Goal: Transaction & Acquisition: Purchase product/service

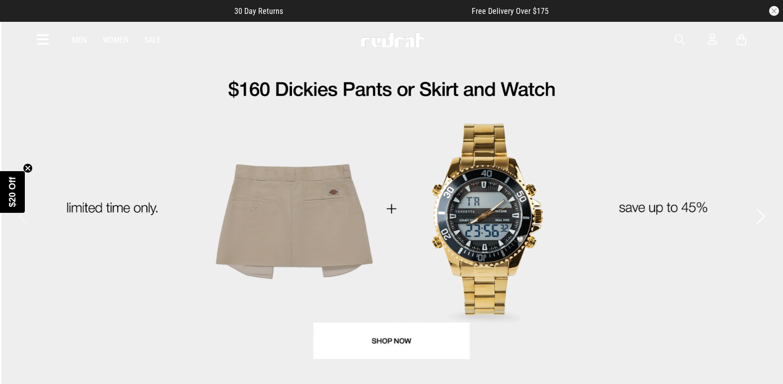
click at [675, 39] on span "button" at bounding box center [680, 40] width 10 height 12
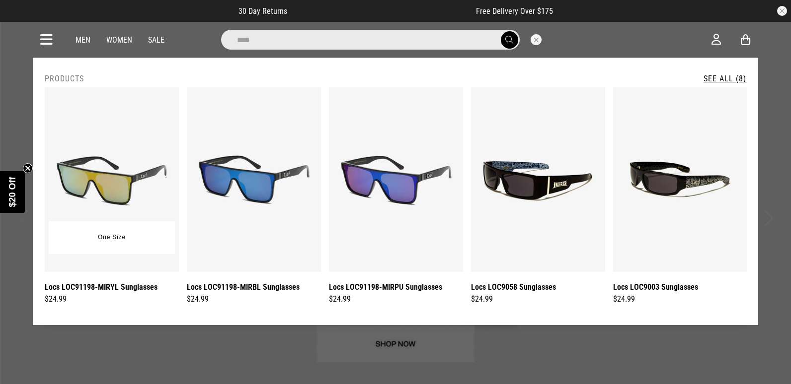
type input "****"
click at [140, 164] on img at bounding box center [112, 179] width 134 height 185
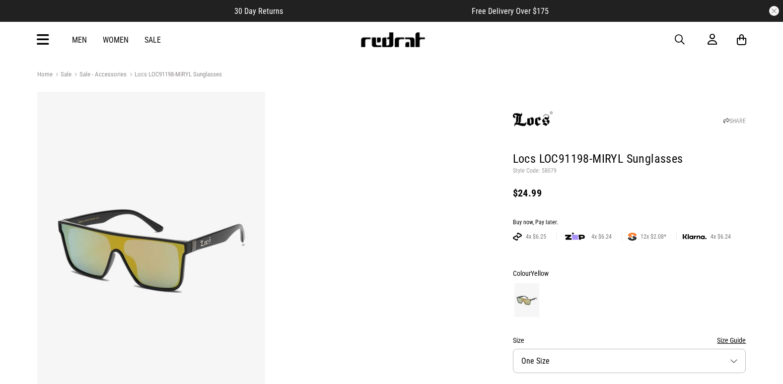
click at [46, 39] on icon at bounding box center [43, 40] width 12 height 16
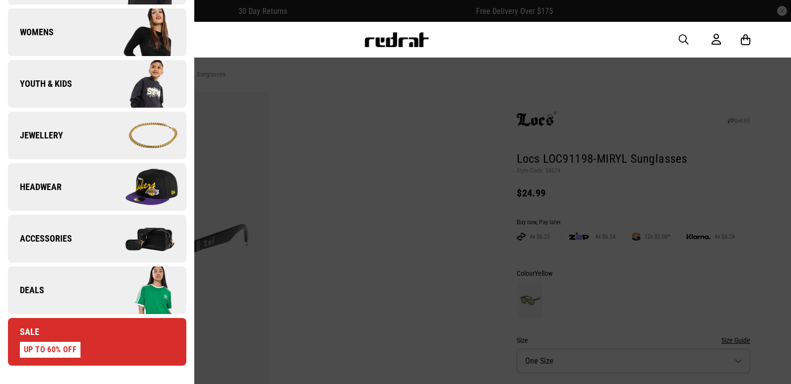
scroll to position [248, 0]
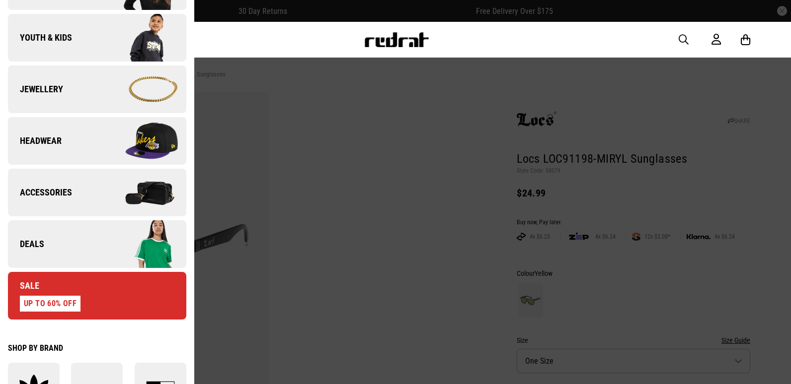
click at [104, 230] on img at bounding box center [141, 245] width 89 height 50
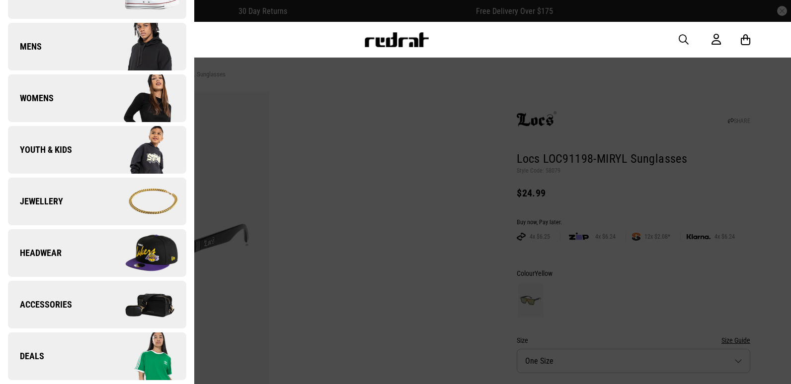
scroll to position [0, 0]
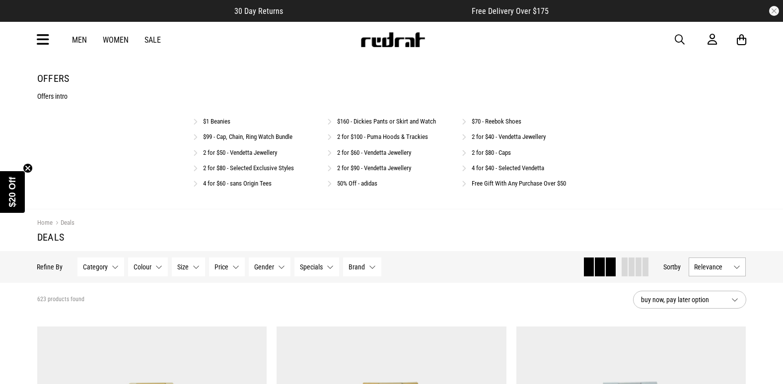
drag, startPoint x: 0, startPoint y: 0, endPoint x: 274, endPoint y: 136, distance: 305.6
click at [274, 136] on link "$99 - Cap, Chain, Ring Watch Bundle" at bounding box center [247, 136] width 89 height 7
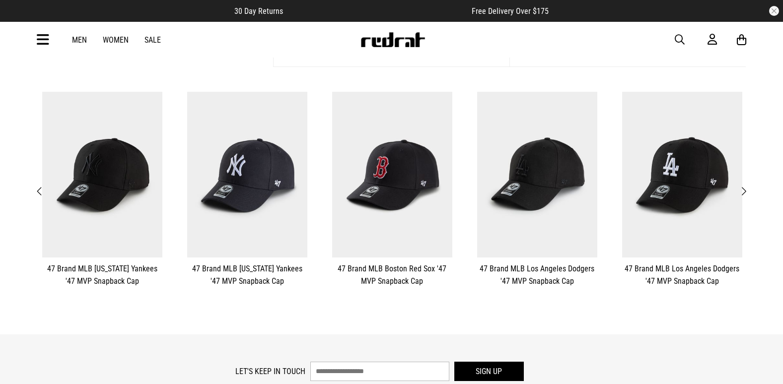
click at [742, 190] on span "Next" at bounding box center [744, 192] width 6 height 12
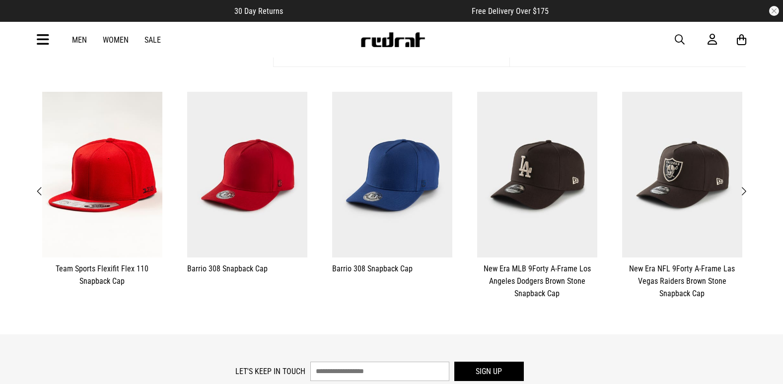
click at [742, 190] on span "Next" at bounding box center [744, 192] width 6 height 12
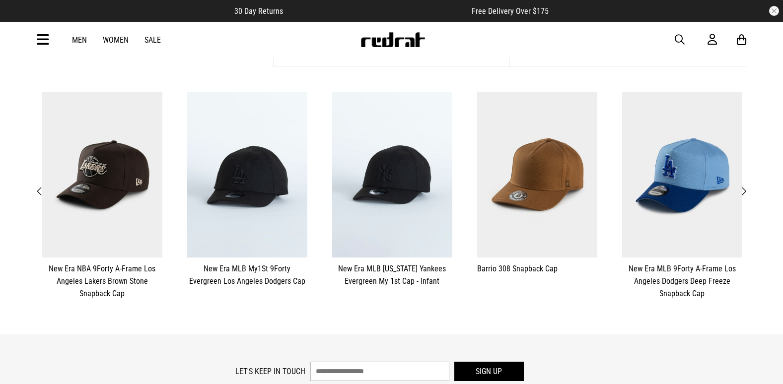
click at [742, 190] on span "Next" at bounding box center [744, 192] width 6 height 12
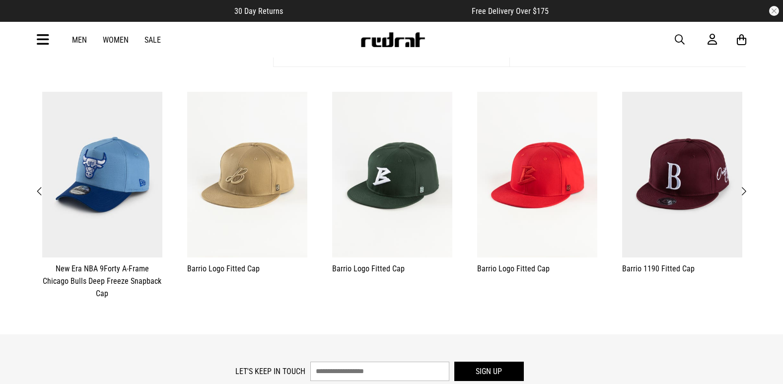
click at [742, 190] on span "Next" at bounding box center [744, 192] width 6 height 12
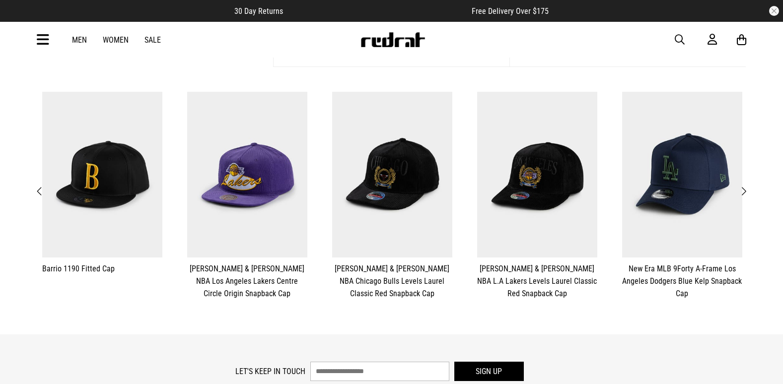
click at [742, 190] on span "Next" at bounding box center [744, 192] width 6 height 12
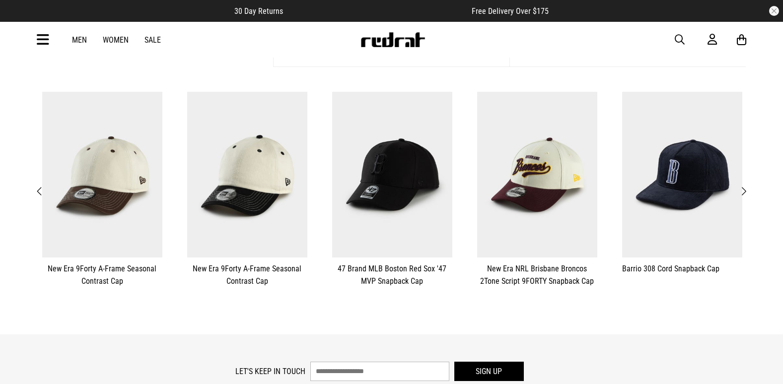
click at [744, 192] on span "Next" at bounding box center [744, 192] width 6 height 12
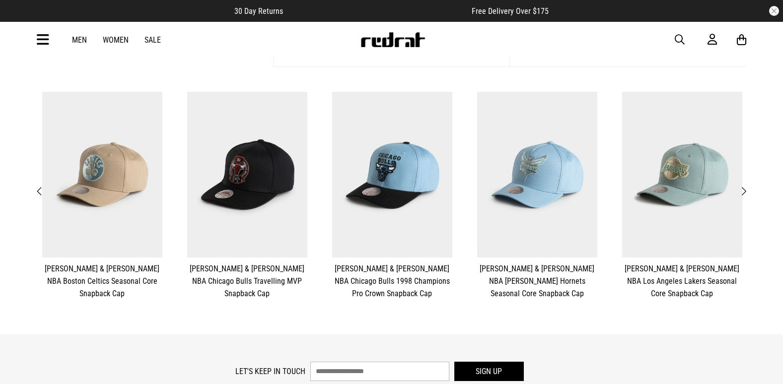
click at [745, 192] on span "Next" at bounding box center [744, 192] width 6 height 12
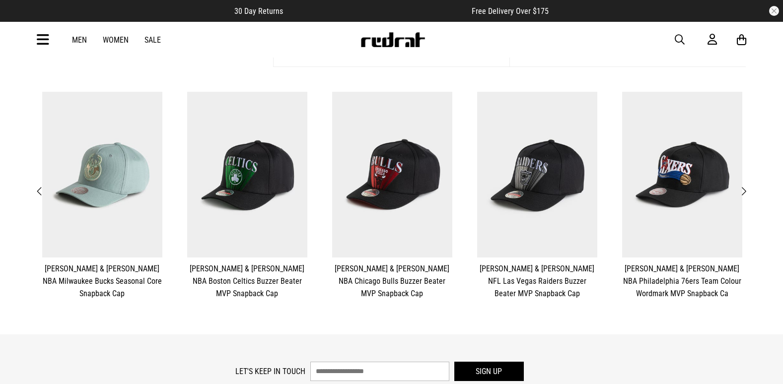
click at [745, 192] on span "Next" at bounding box center [744, 192] width 6 height 12
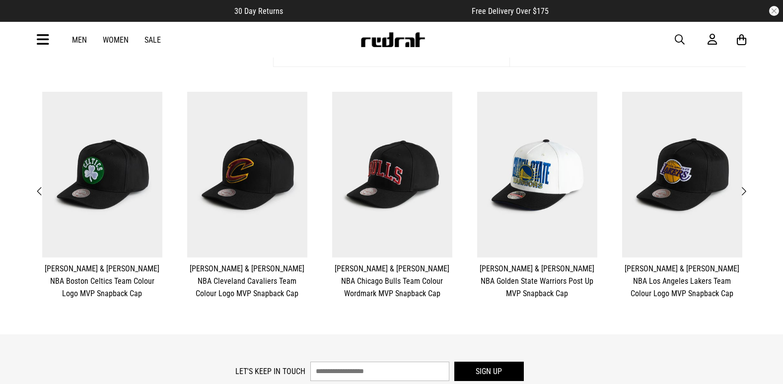
click at [747, 194] on button "Next" at bounding box center [744, 191] width 12 height 13
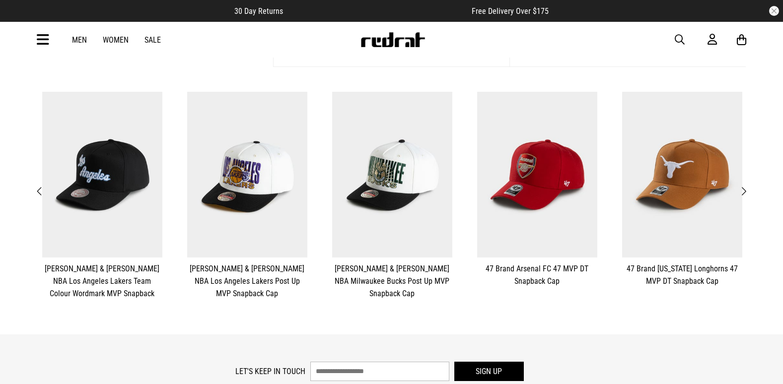
click at [745, 193] on span "Next" at bounding box center [744, 192] width 6 height 12
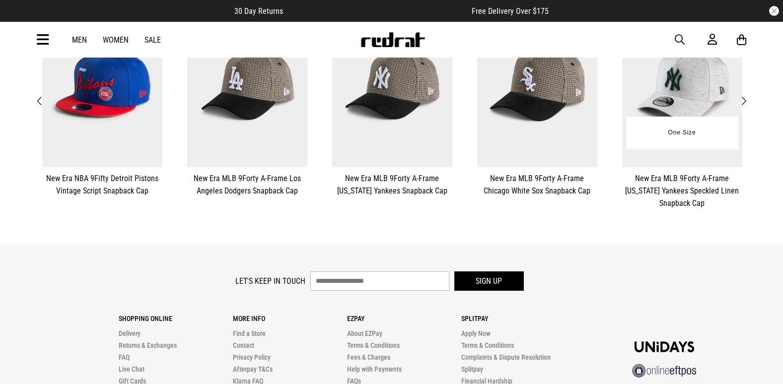
scroll to position [199, 0]
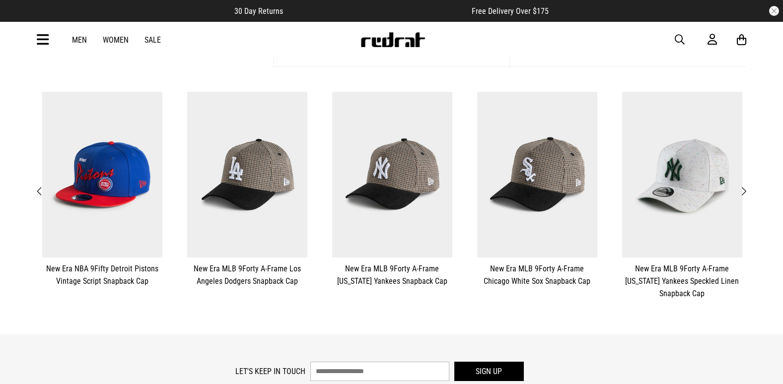
click at [744, 190] on span "Next" at bounding box center [744, 192] width 6 height 12
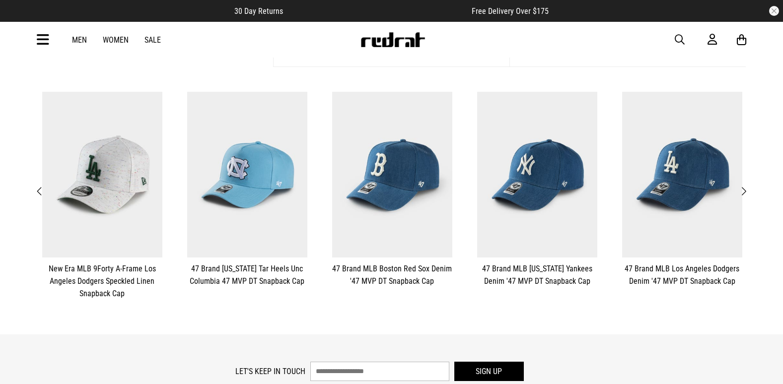
click at [744, 190] on span "Next" at bounding box center [744, 192] width 6 height 12
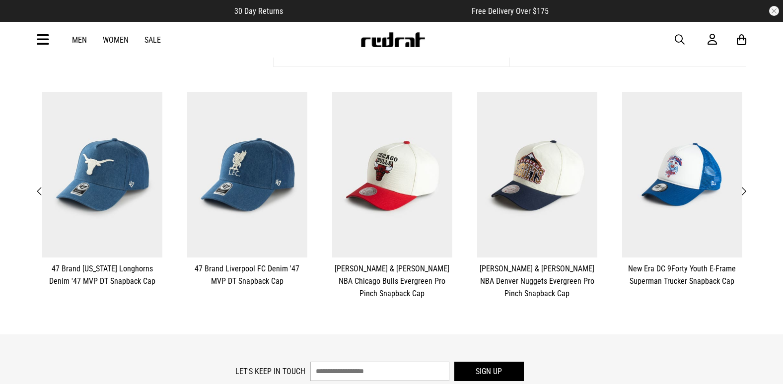
click at [743, 191] on span "Next" at bounding box center [744, 192] width 6 height 12
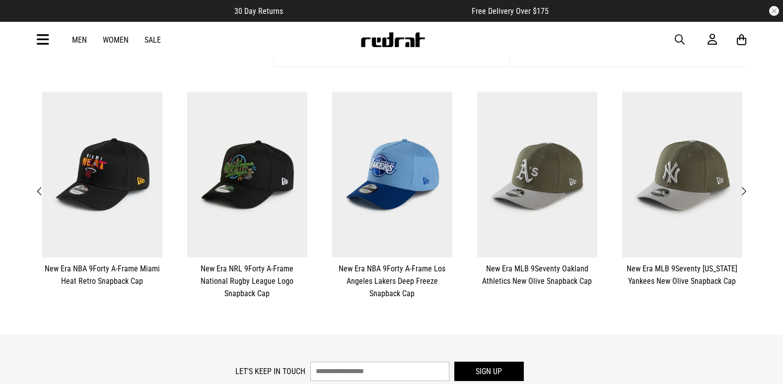
click at [747, 189] on button "Next" at bounding box center [744, 191] width 12 height 13
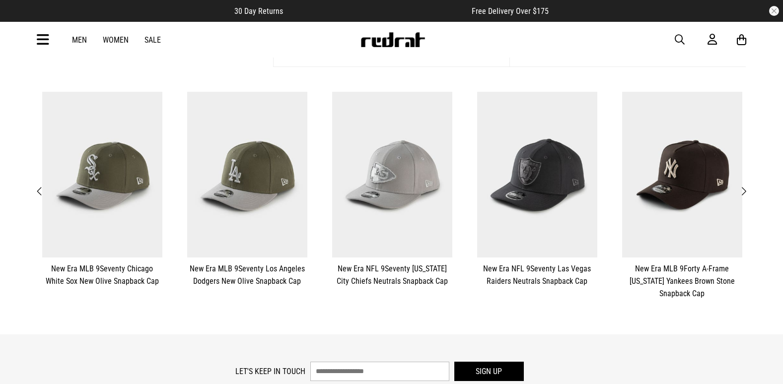
click at [746, 192] on span "Next" at bounding box center [744, 192] width 6 height 12
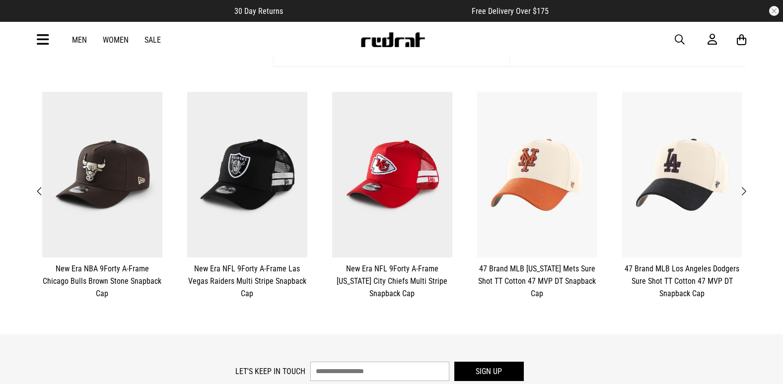
click at [746, 193] on span "Next" at bounding box center [744, 192] width 6 height 12
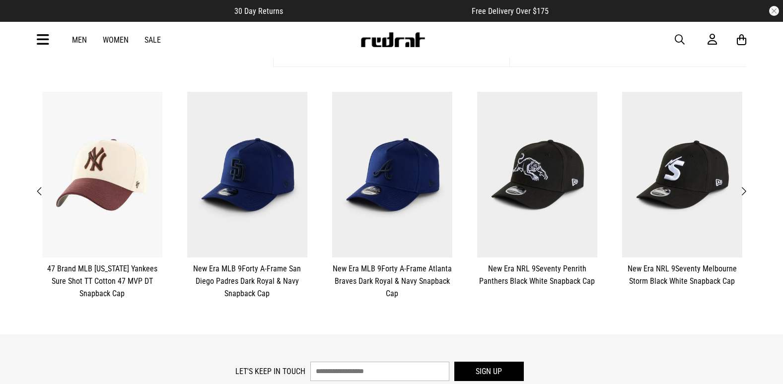
click at [745, 192] on span "Next" at bounding box center [744, 192] width 6 height 12
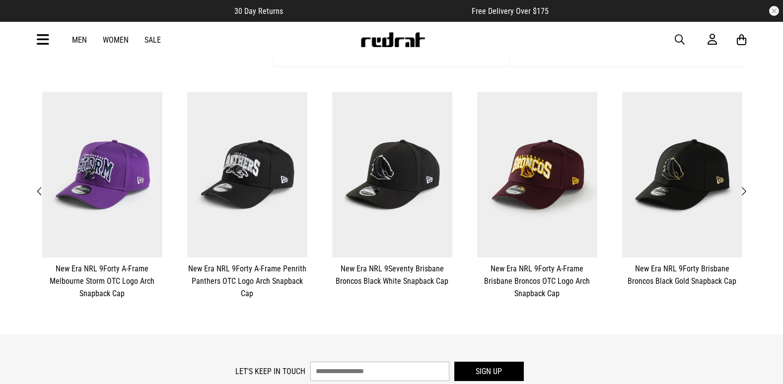
click at [745, 192] on span "Next" at bounding box center [744, 192] width 6 height 12
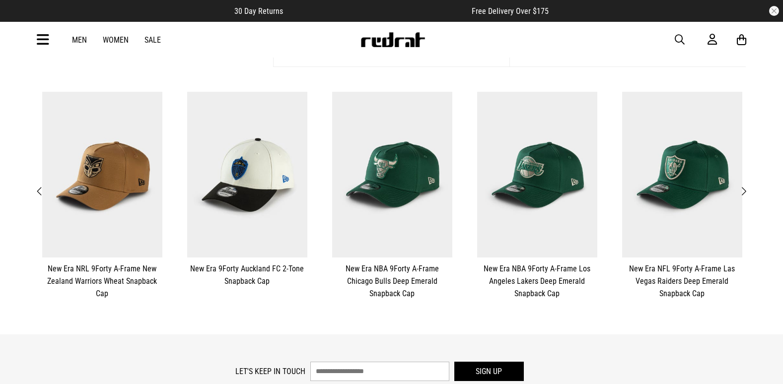
click at [743, 192] on span "Next" at bounding box center [744, 192] width 6 height 12
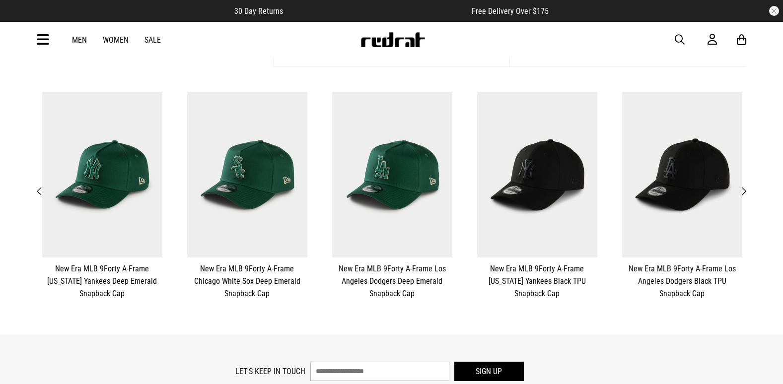
click at [743, 190] on span "Next" at bounding box center [744, 192] width 6 height 12
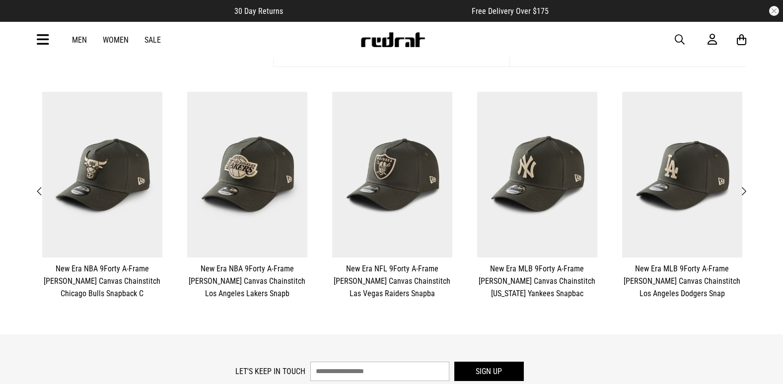
click at [743, 190] on span "Next" at bounding box center [744, 192] width 6 height 12
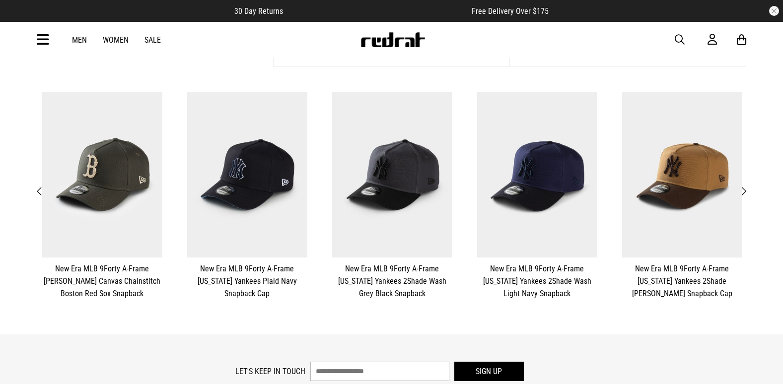
click at [743, 190] on span "Next" at bounding box center [744, 192] width 6 height 12
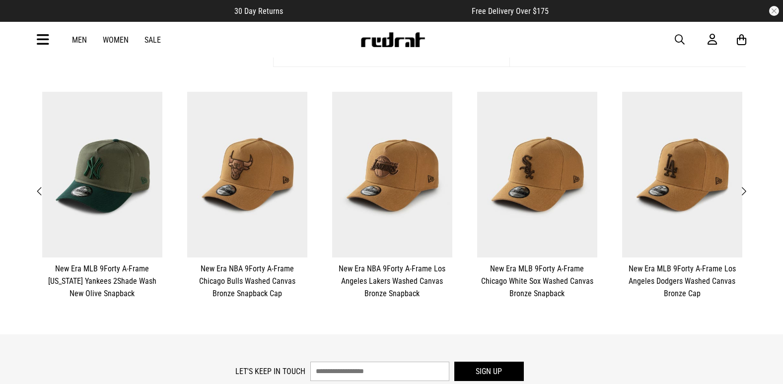
click at [745, 189] on span "Next" at bounding box center [744, 192] width 6 height 12
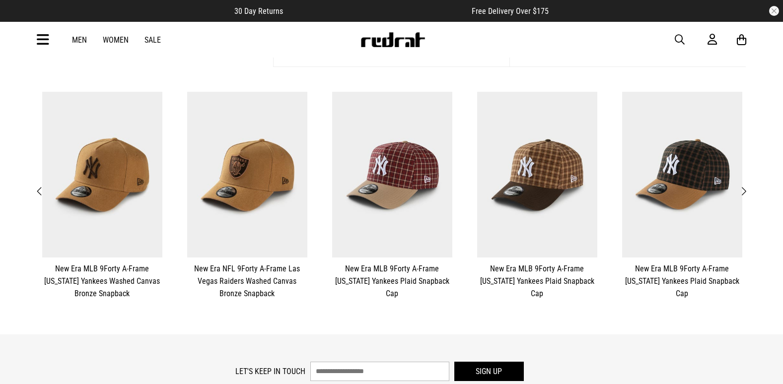
click at [744, 190] on span "Next" at bounding box center [744, 192] width 6 height 12
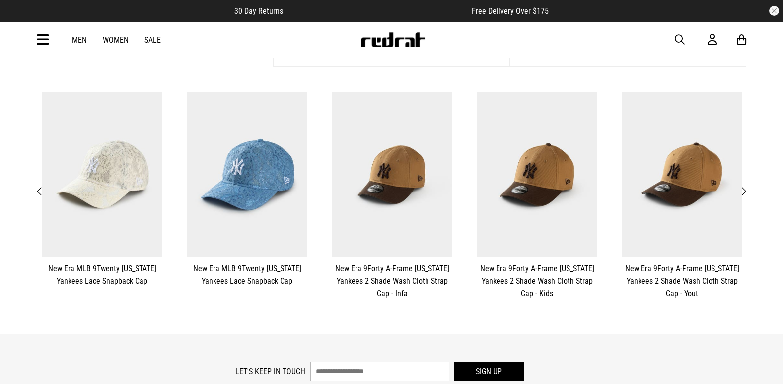
click at [744, 190] on span "Next" at bounding box center [744, 192] width 6 height 12
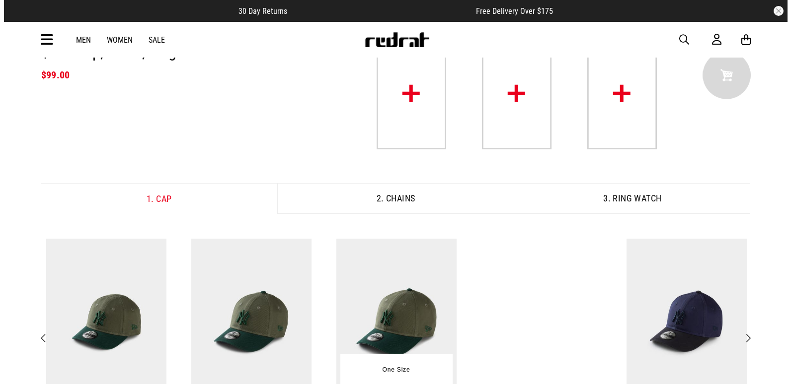
scroll to position [0, 0]
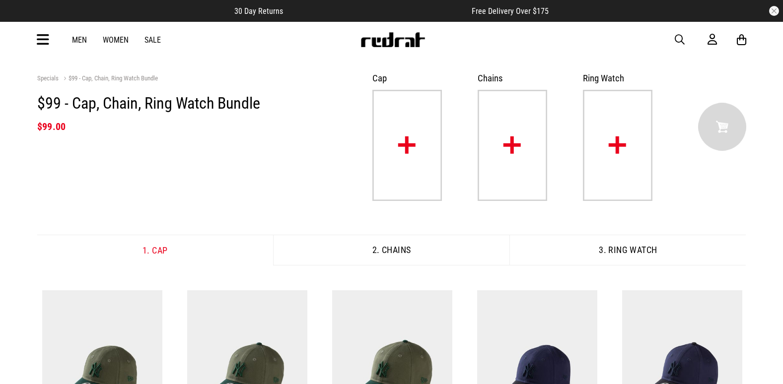
click at [42, 37] on icon at bounding box center [43, 40] width 12 height 16
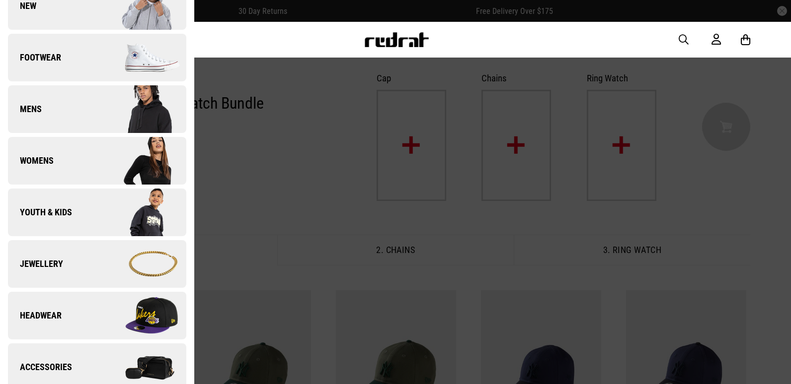
scroll to position [149, 0]
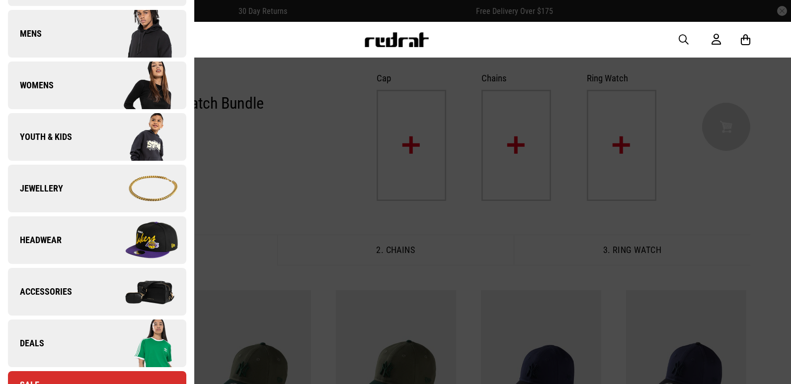
click at [108, 324] on img at bounding box center [141, 344] width 89 height 50
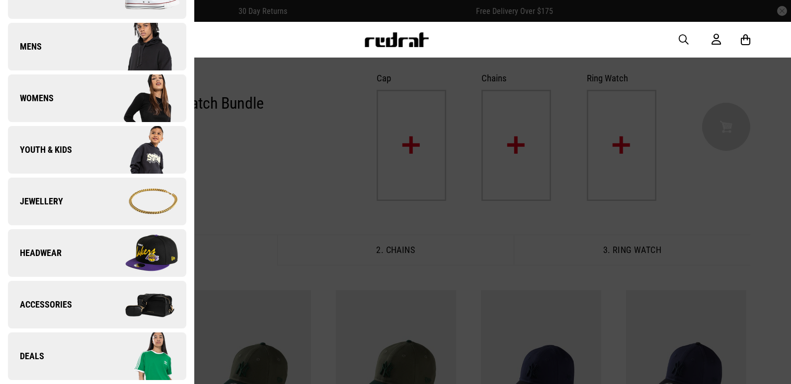
scroll to position [0, 0]
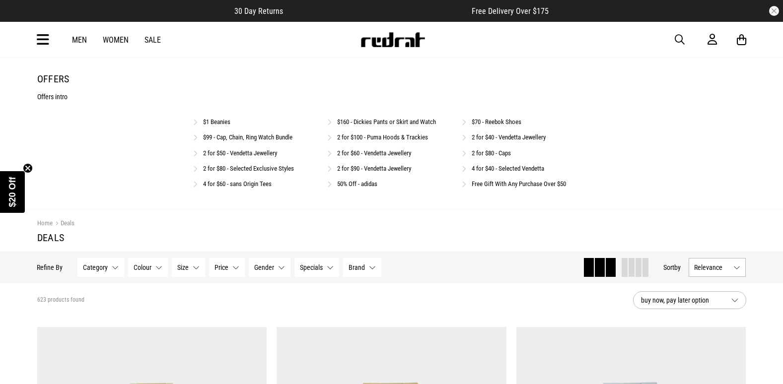
click at [484, 152] on link "2 for $80 - Caps" at bounding box center [491, 152] width 39 height 7
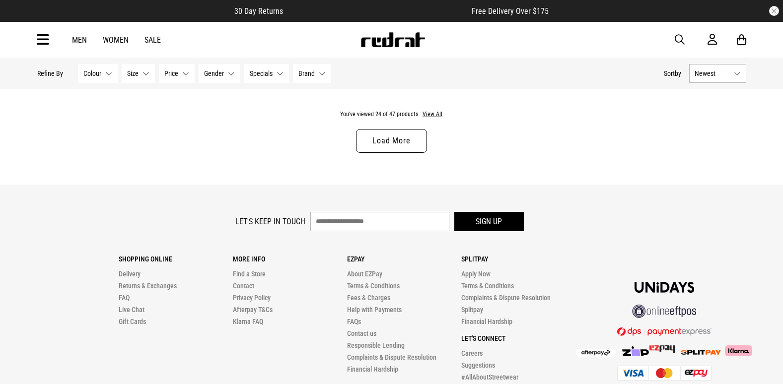
scroll to position [3174, 0]
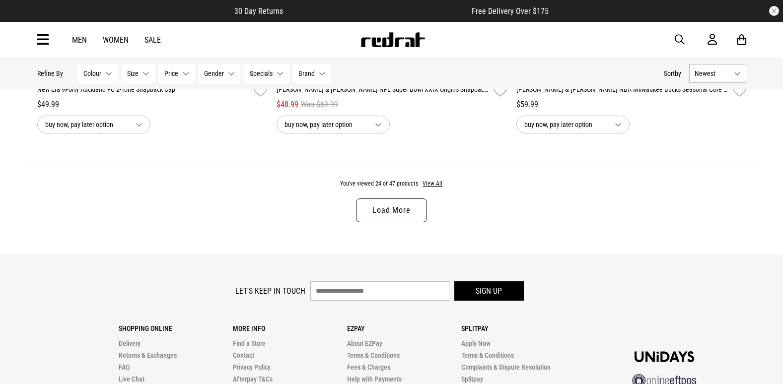
click at [397, 210] on link "Load More" at bounding box center [391, 211] width 71 height 24
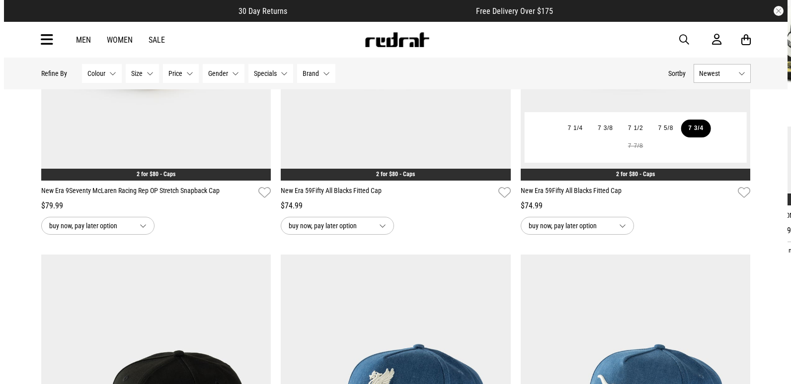
scroll to position [145, 0]
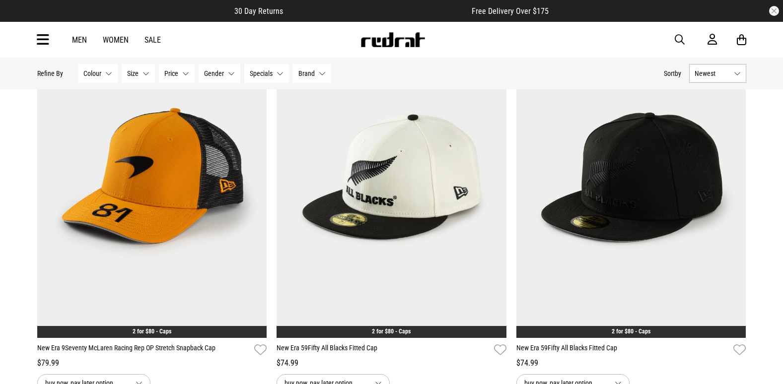
drag, startPoint x: 42, startPoint y: 41, endPoint x: 45, endPoint y: 49, distance: 8.7
click at [42, 41] on icon at bounding box center [43, 40] width 12 height 16
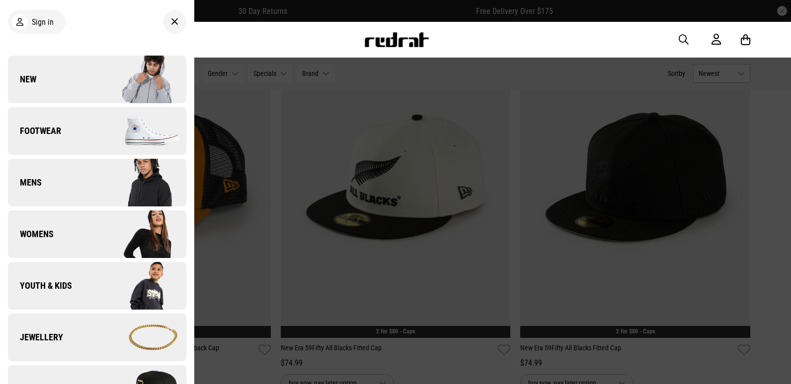
click at [46, 91] on link "New" at bounding box center [97, 80] width 178 height 48
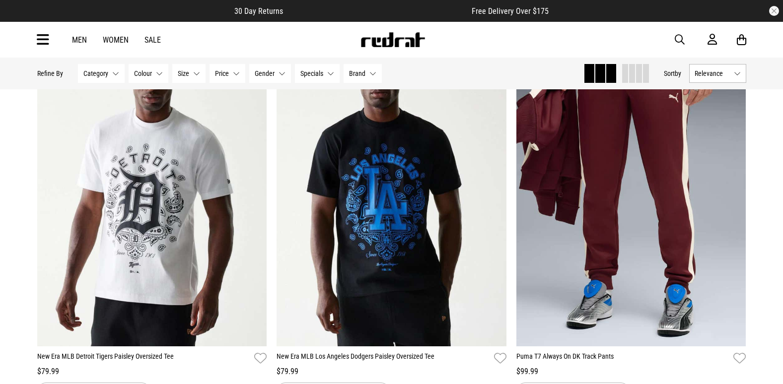
scroll to position [149, 0]
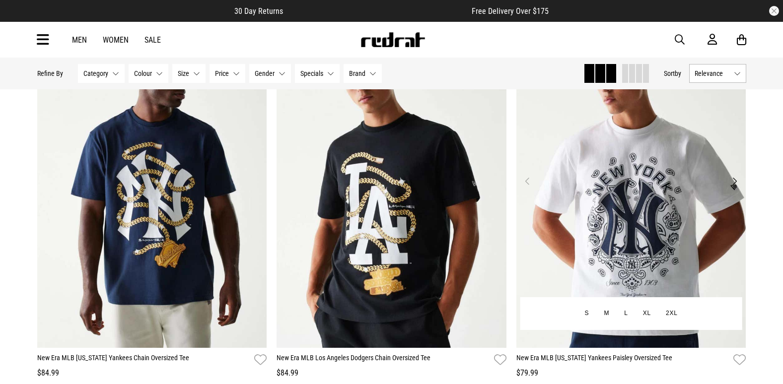
click at [735, 178] on button "Next" at bounding box center [735, 181] width 12 height 12
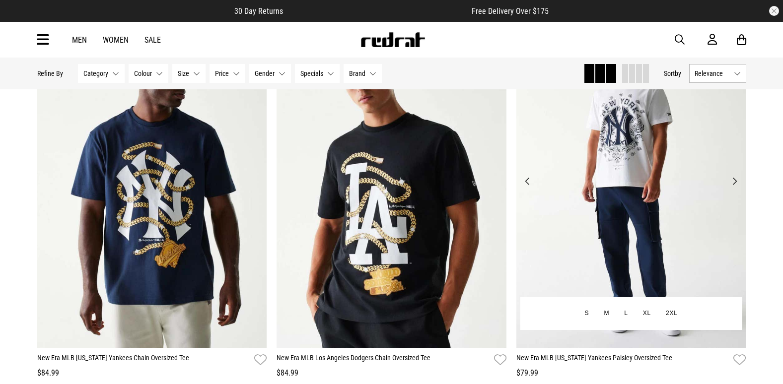
click at [735, 178] on button "Next" at bounding box center [735, 181] width 12 height 12
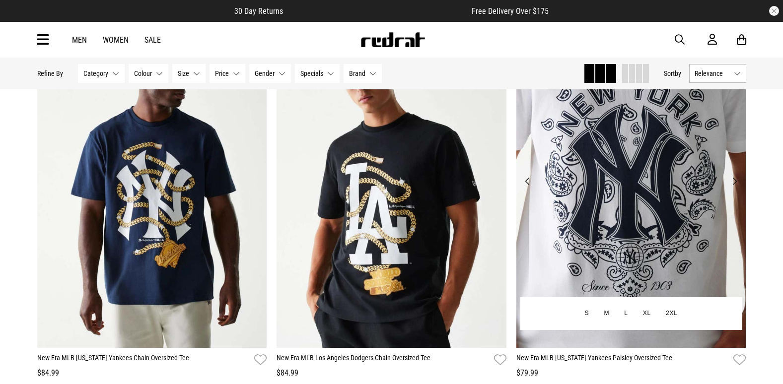
click at [735, 178] on button "Next" at bounding box center [735, 181] width 12 height 12
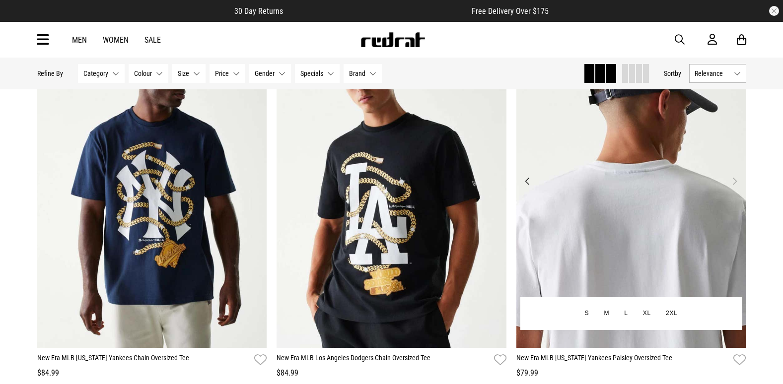
click at [735, 178] on button "Next" at bounding box center [735, 181] width 12 height 12
click at [527, 179] on button "Previous" at bounding box center [527, 181] width 12 height 12
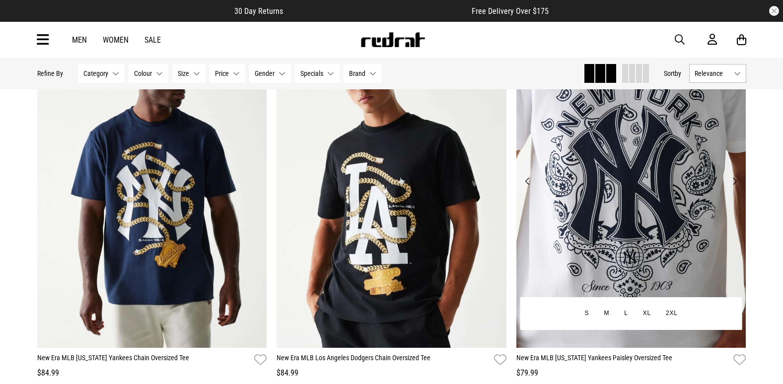
click at [527, 179] on button "Previous" at bounding box center [527, 181] width 12 height 12
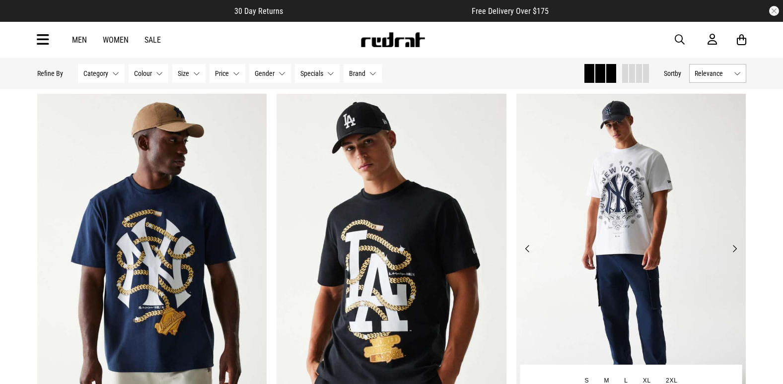
scroll to position [99, 0]
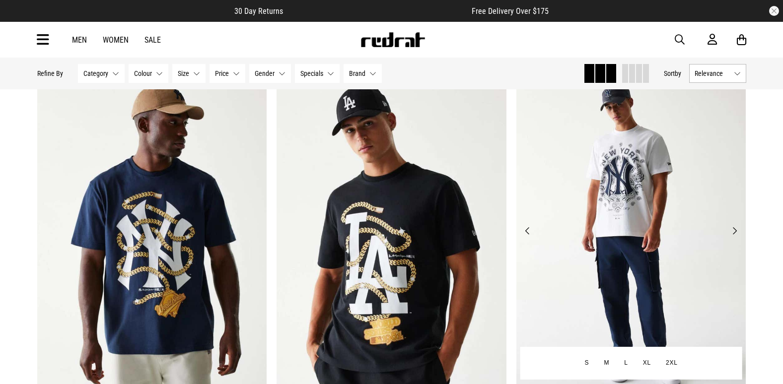
click at [544, 220] on img at bounding box center [632, 237] width 230 height 322
